Goal: Information Seeking & Learning: Learn about a topic

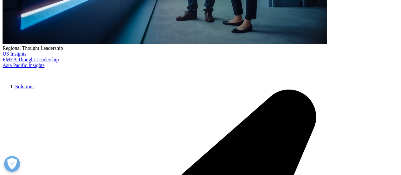
scroll to position [254, 0]
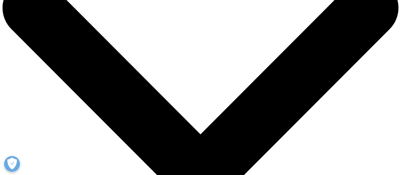
scroll to position [95, 0]
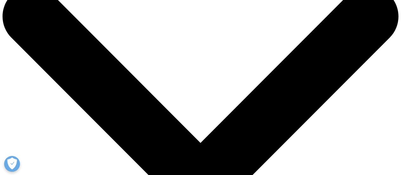
scroll to position [32, 0]
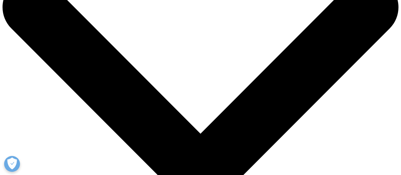
drag, startPoint x: 14, startPoint y: 51, endPoint x: 92, endPoint y: 122, distance: 105.5
